Goal: Transaction & Acquisition: Purchase product/service

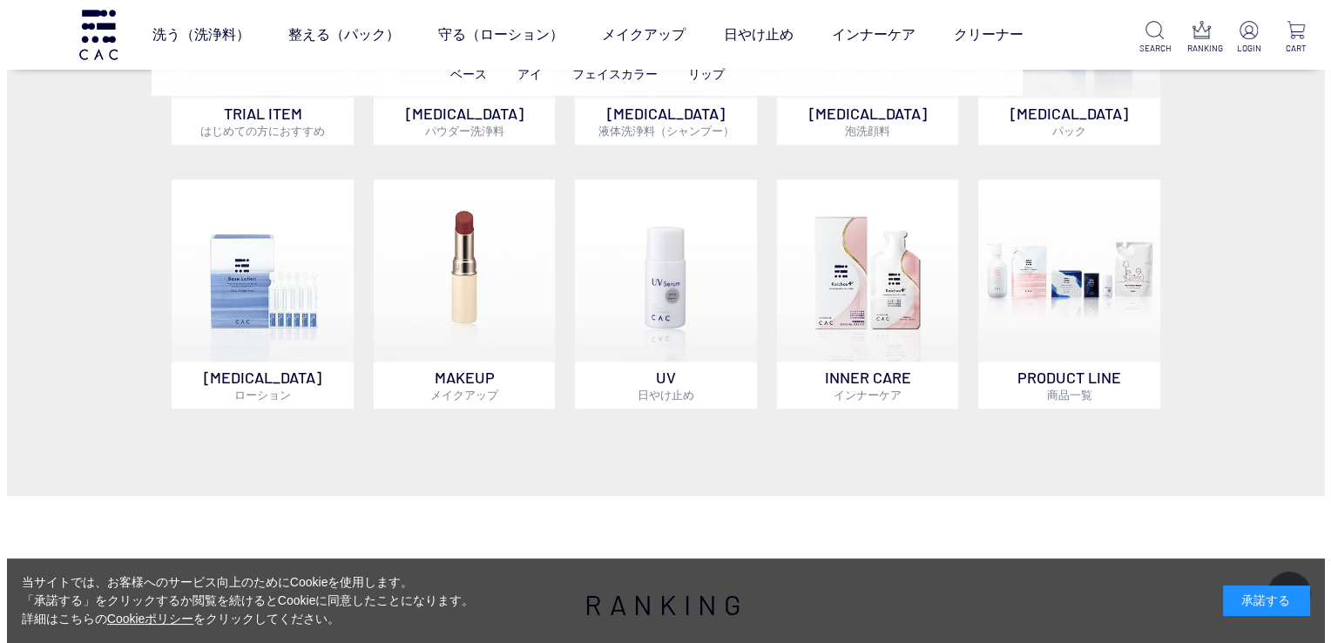
scroll to position [1133, 0]
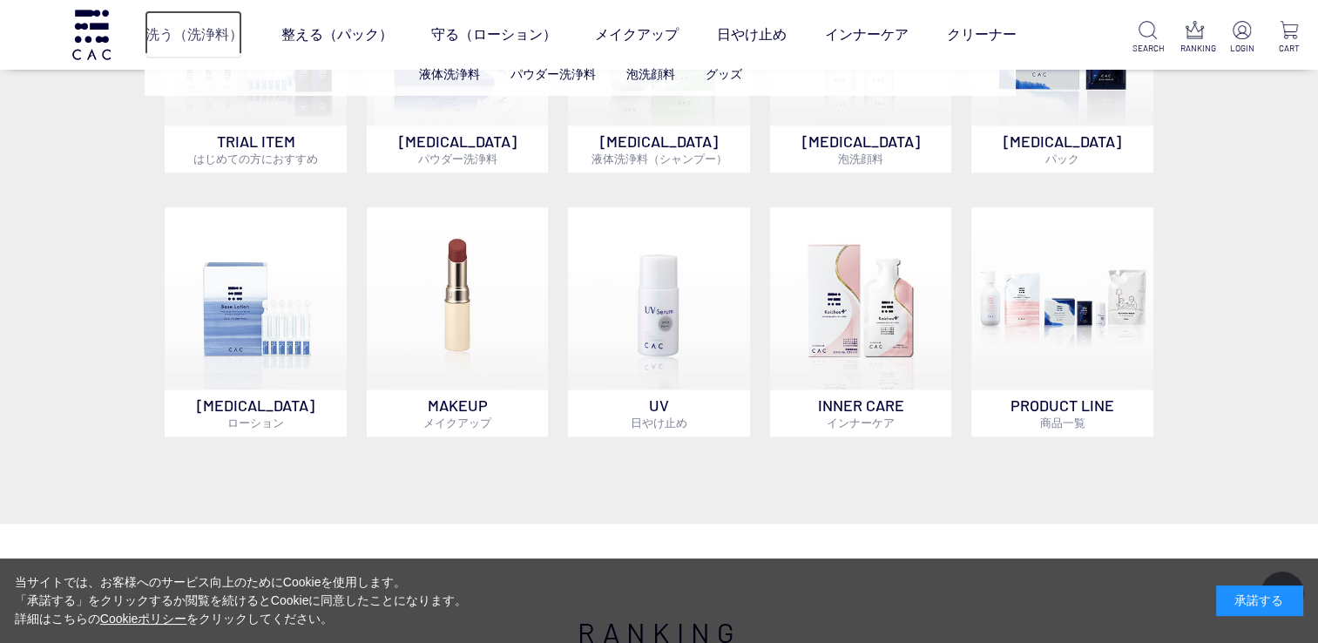
click at [184, 44] on link "洗う（洗浄料）" at bounding box center [194, 34] width 98 height 49
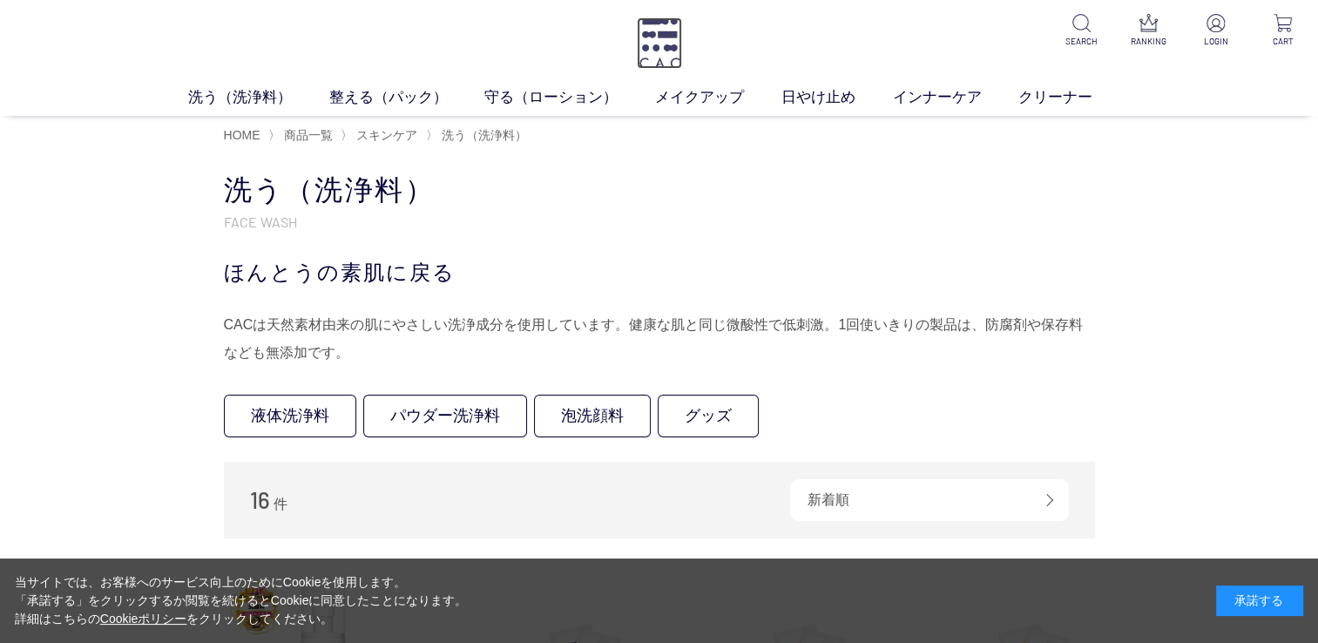
click at [647, 40] on img at bounding box center [659, 42] width 45 height 51
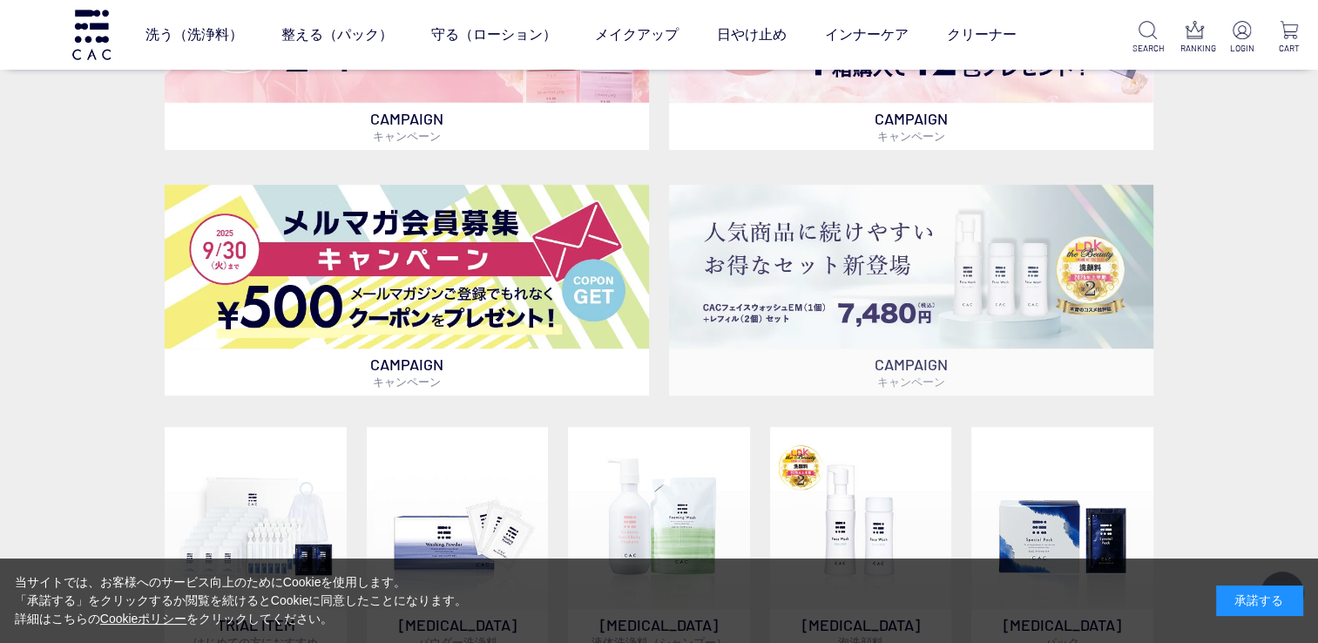
scroll to position [610, 0]
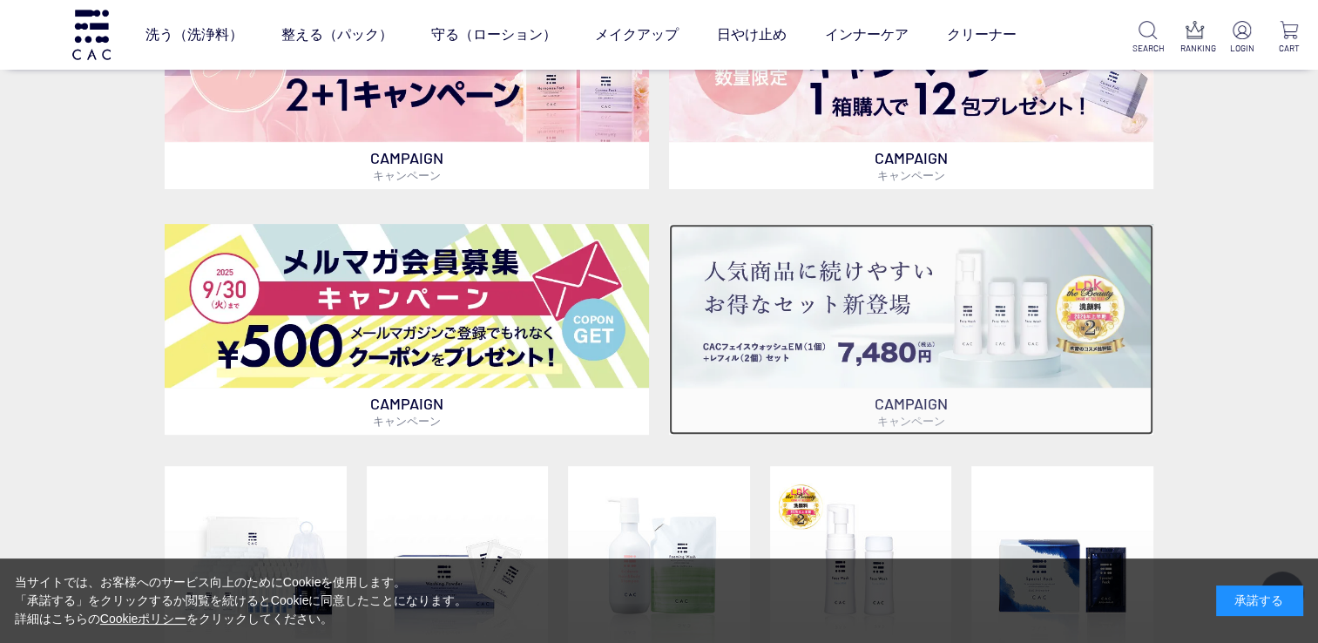
click at [836, 322] on img at bounding box center [911, 306] width 484 height 165
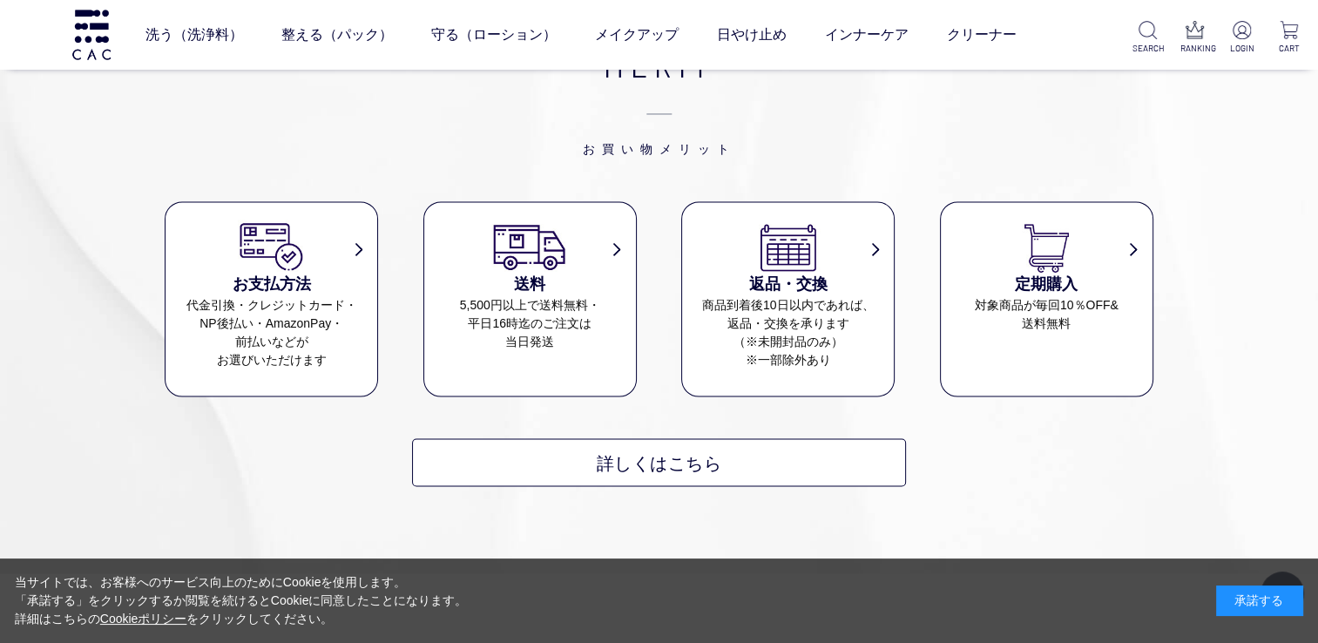
scroll to position [16033, 0]
